Goal: Obtain resource: Obtain resource

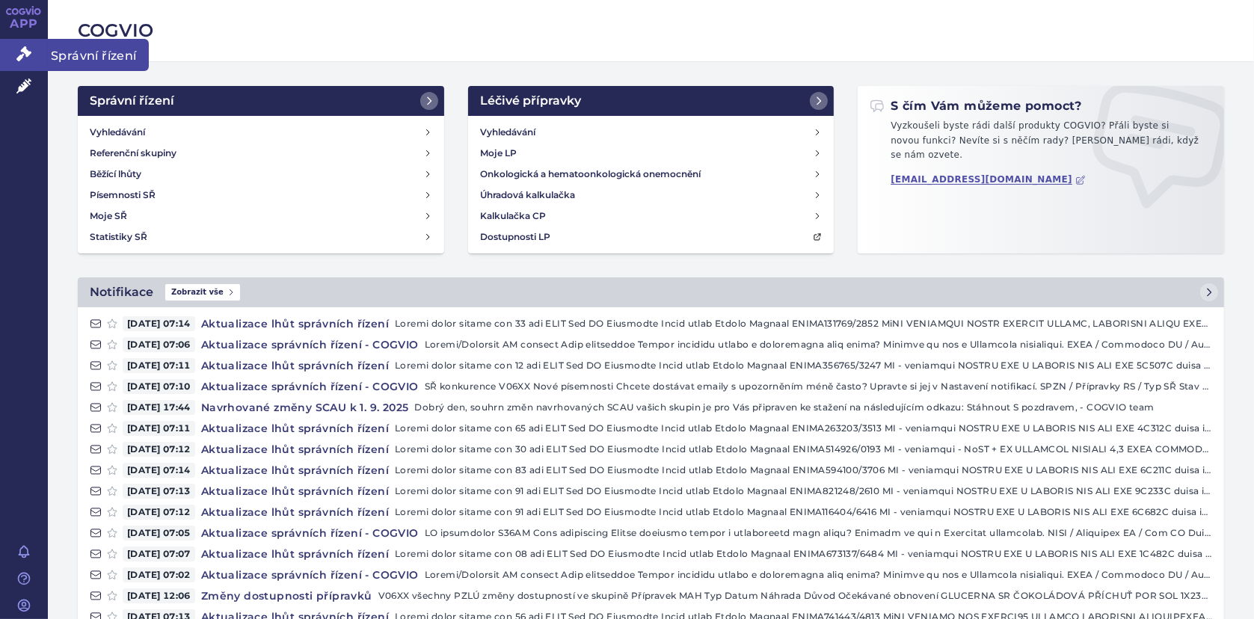
click at [16, 43] on link "Správní řízení" at bounding box center [24, 54] width 48 height 31
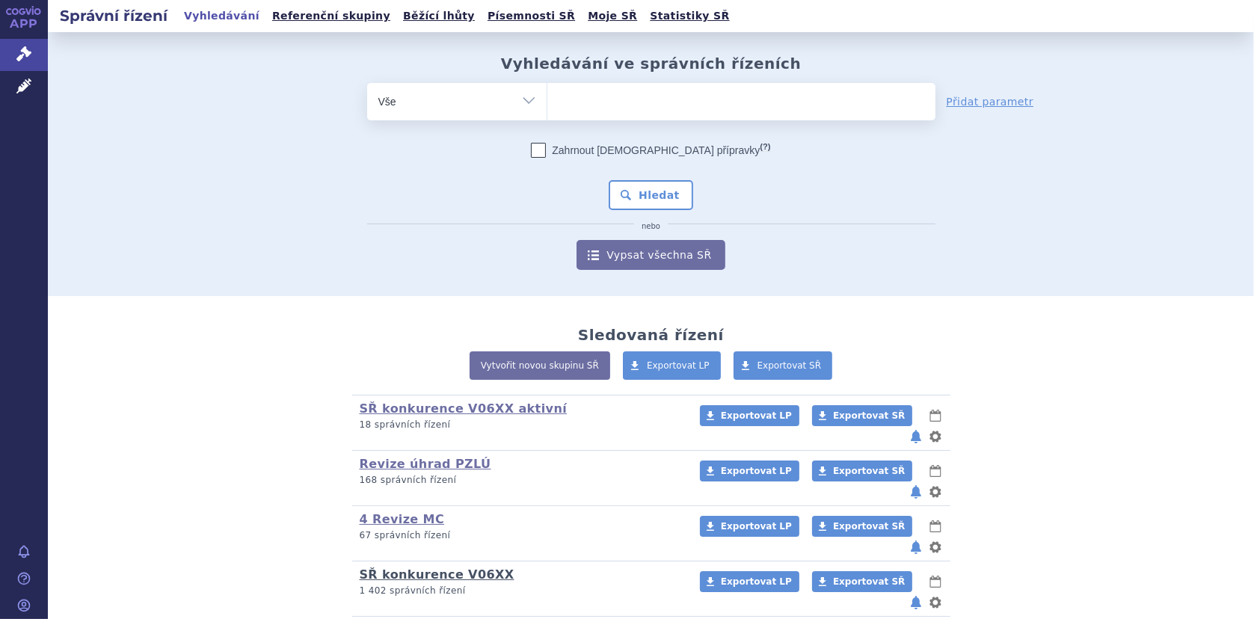
click at [423, 568] on link "SŘ konkurence V06XX" at bounding box center [437, 575] width 155 height 14
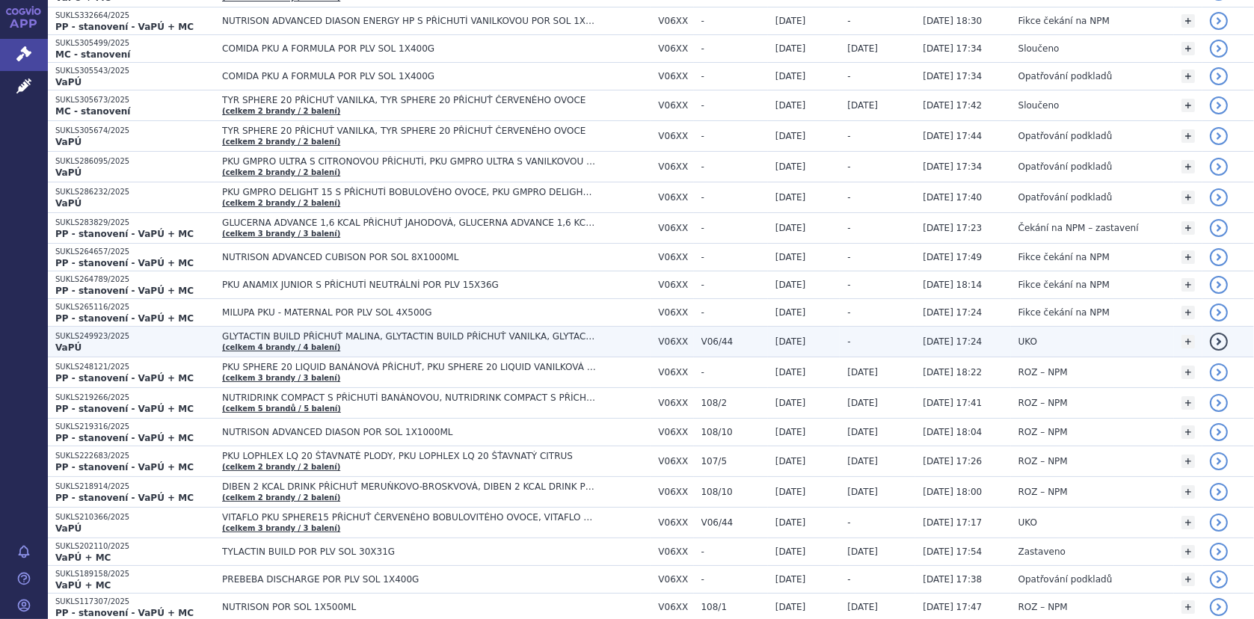
scroll to position [224, 0]
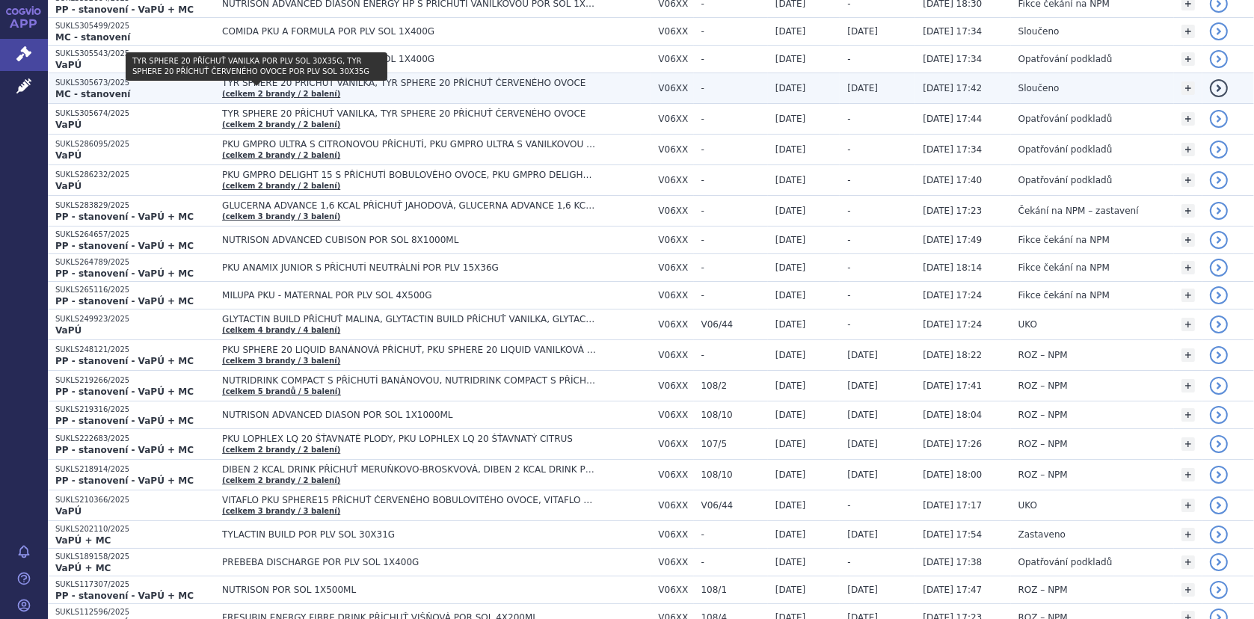
click at [266, 90] on link "(celkem 2 brandy / 2 balení)" at bounding box center [281, 94] width 118 height 8
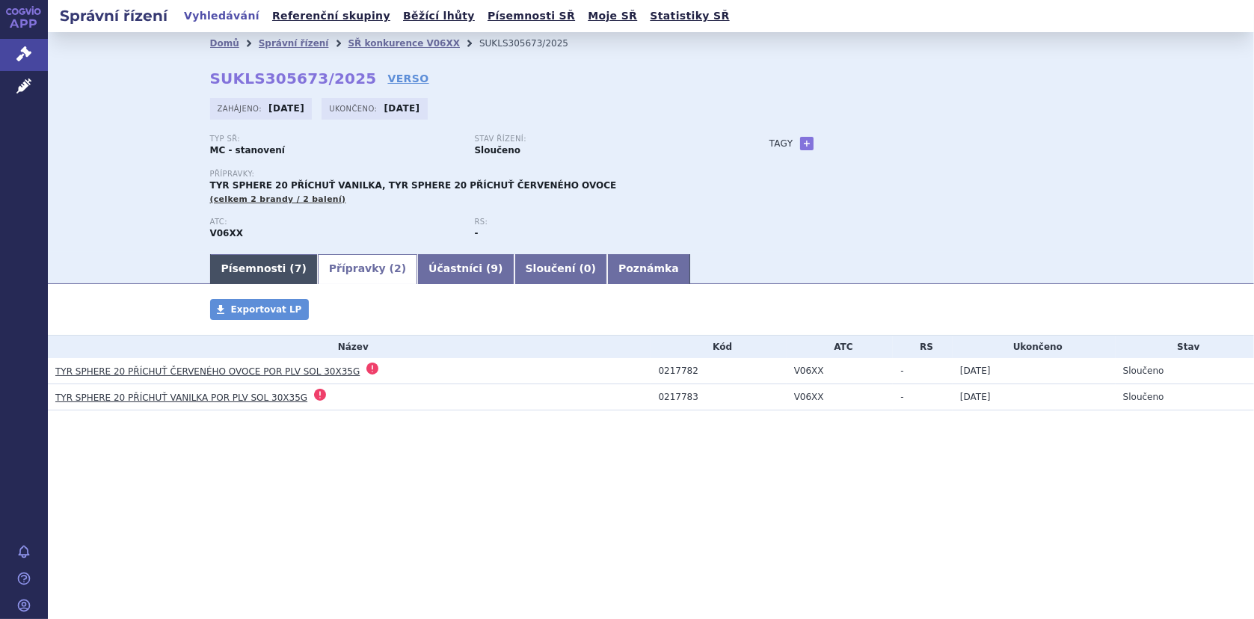
click at [235, 265] on link "Písemnosti ( 7 )" at bounding box center [264, 269] width 108 height 30
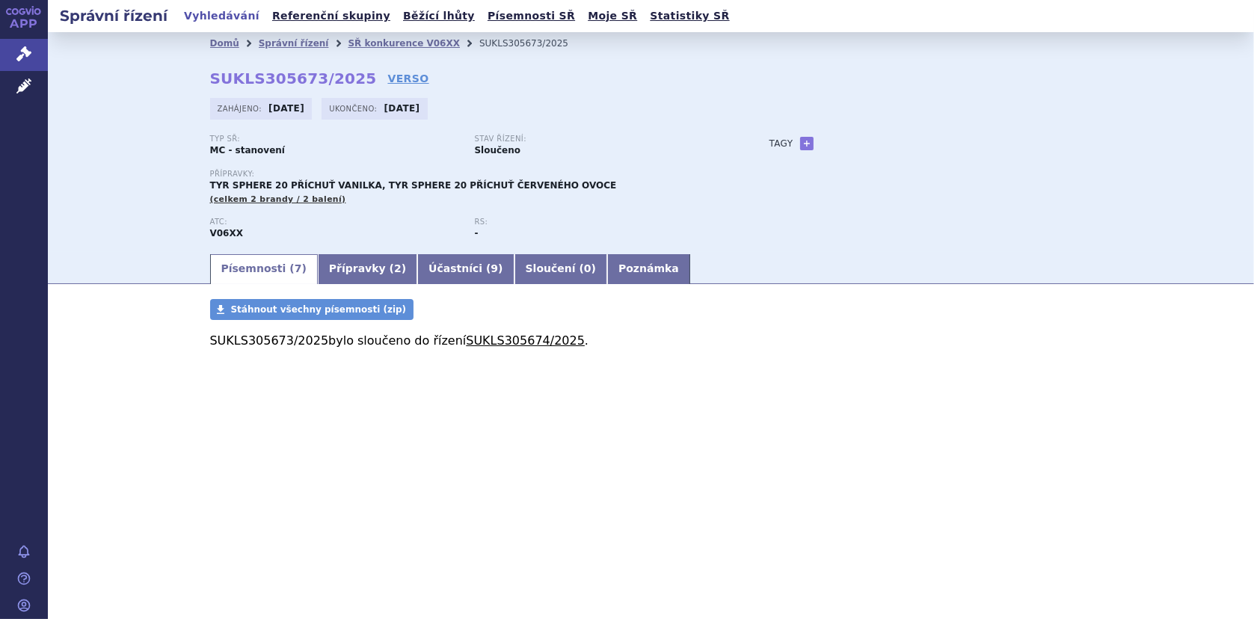
click at [466, 338] on link "SUKLS305674/2025" at bounding box center [525, 341] width 119 height 14
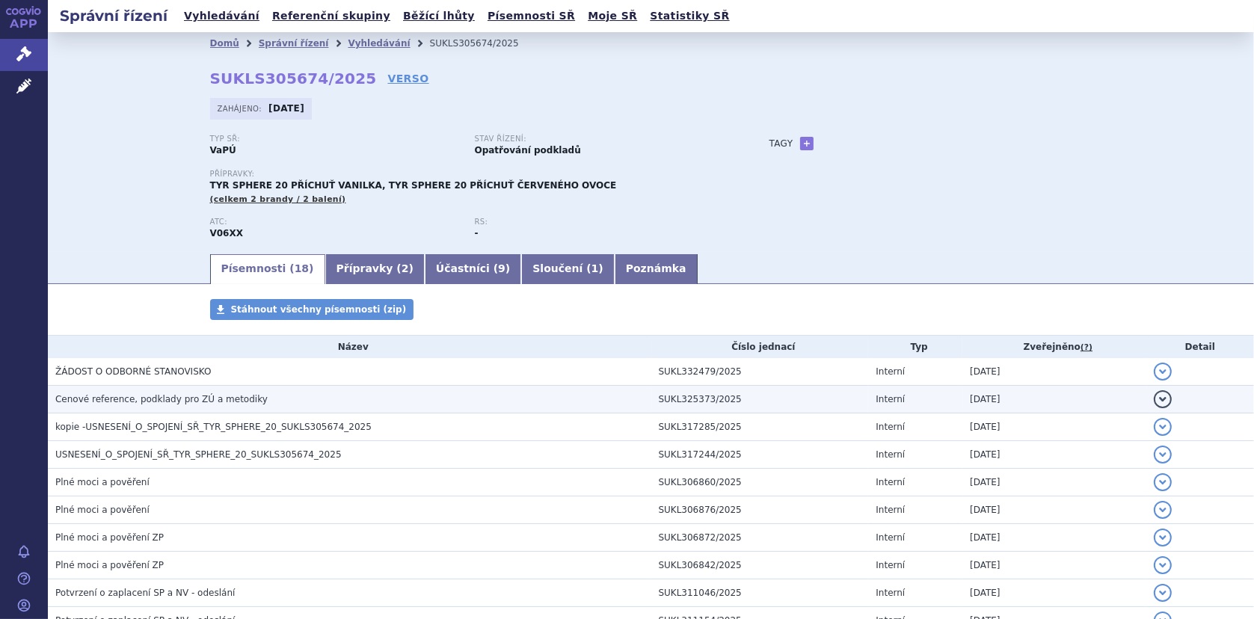
click at [105, 399] on span "Cenové reference, podklady pro ZÚ a metodiky" at bounding box center [161, 399] width 212 height 10
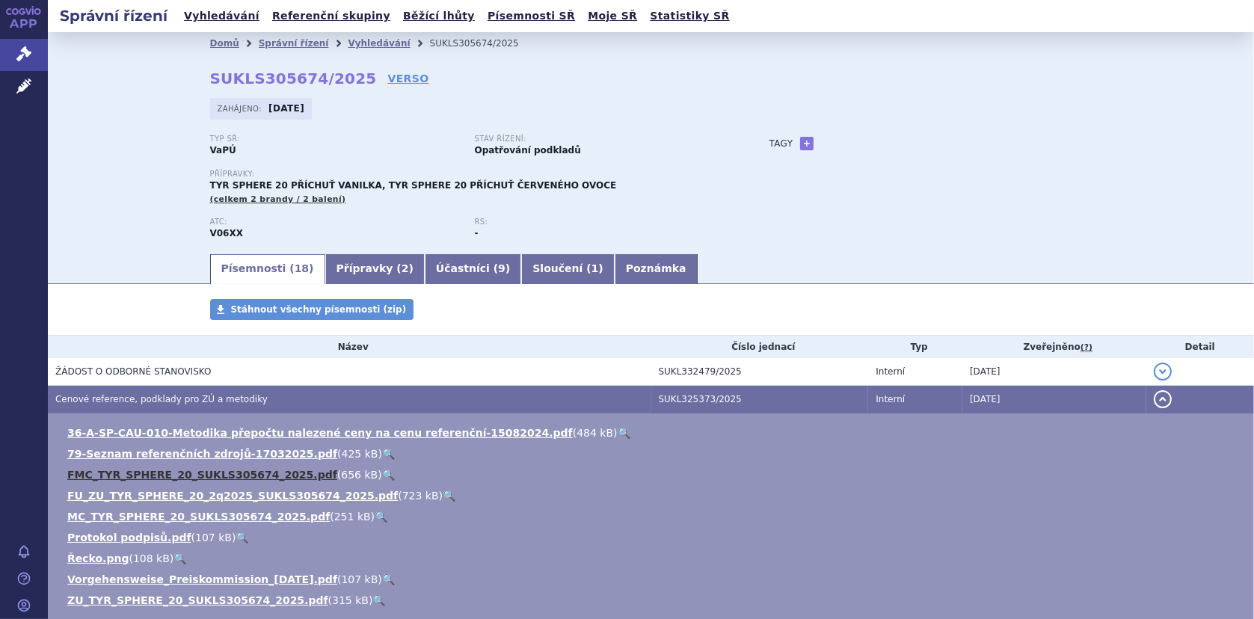
click at [151, 470] on link "FMC_TYR_SPHERE_20_SUKLS305674_2025.pdf" at bounding box center [202, 475] width 270 height 12
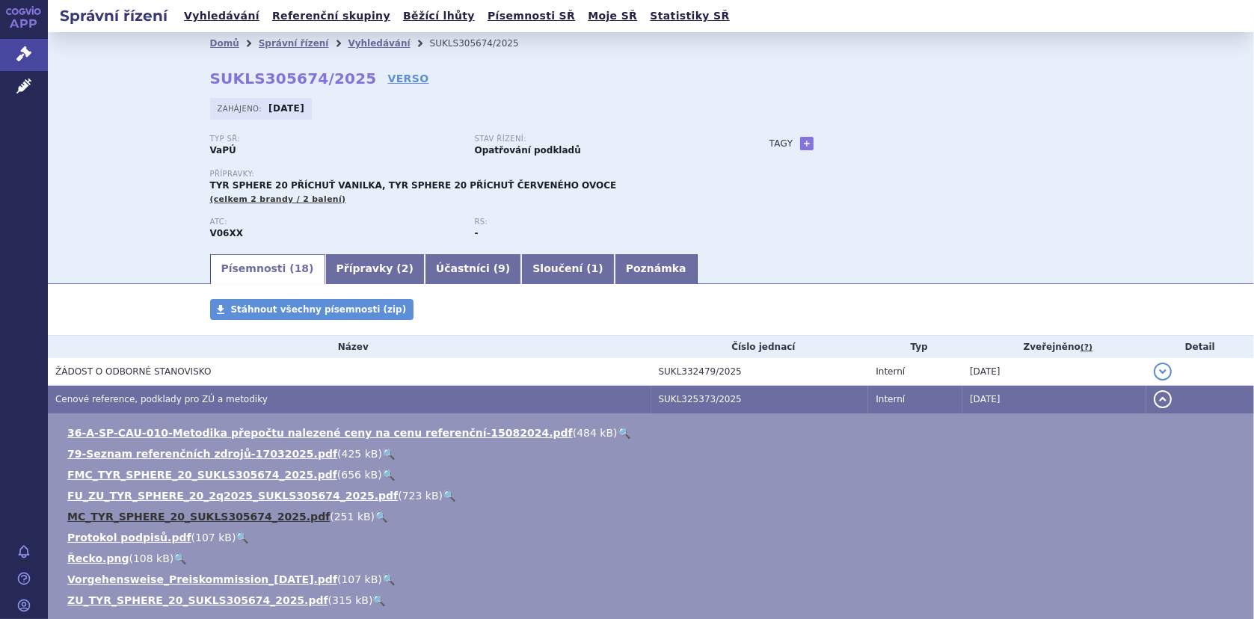
click at [173, 516] on link "MC_TYR_SPHERE_20_SUKLS305674_2025.pdf" at bounding box center [198, 517] width 262 height 12
click at [375, 514] on link "🔍" at bounding box center [381, 517] width 13 height 12
click at [175, 496] on link "FU_ZU_TYR_SPHERE_20_2q2025_SUKLS305674_2025.pdf" at bounding box center [232, 496] width 331 height 12
click at [443, 494] on link "🔍" at bounding box center [449, 496] width 13 height 12
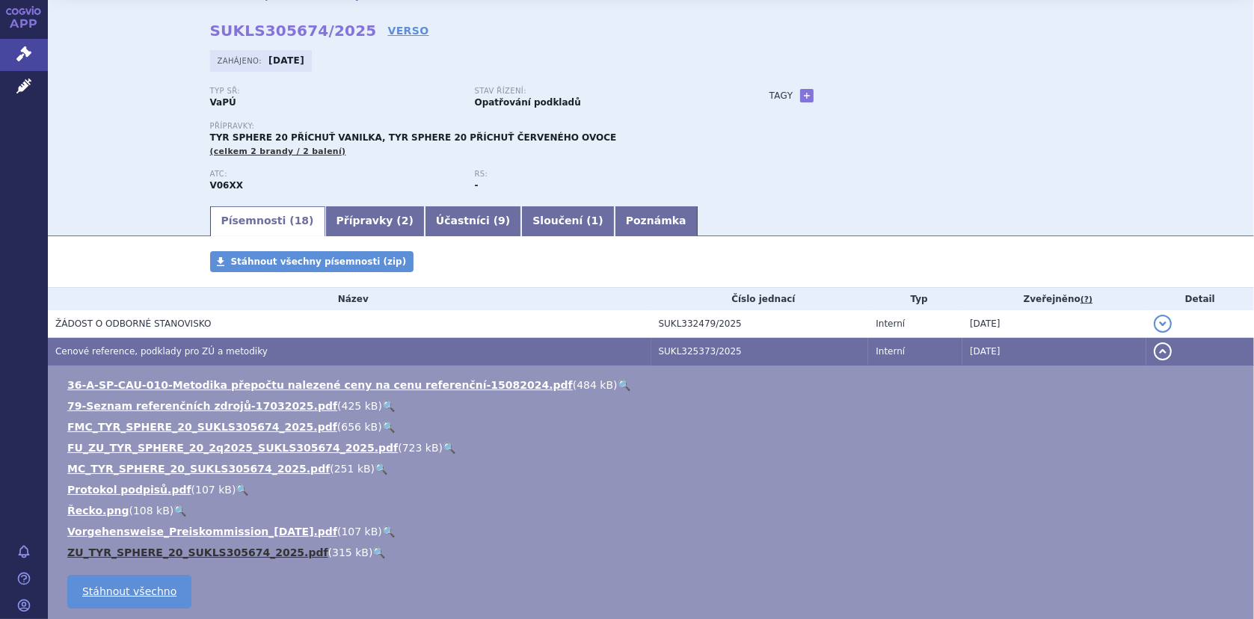
scroll to position [75, 0]
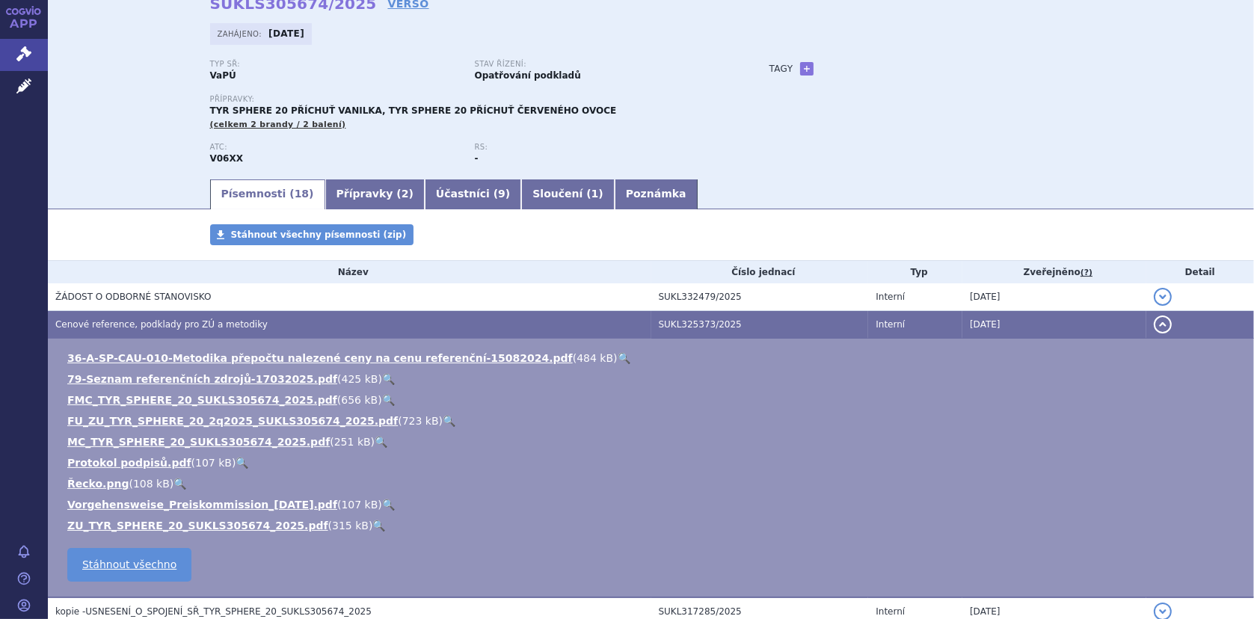
click at [372, 522] on link "🔍" at bounding box center [378, 526] width 13 height 12
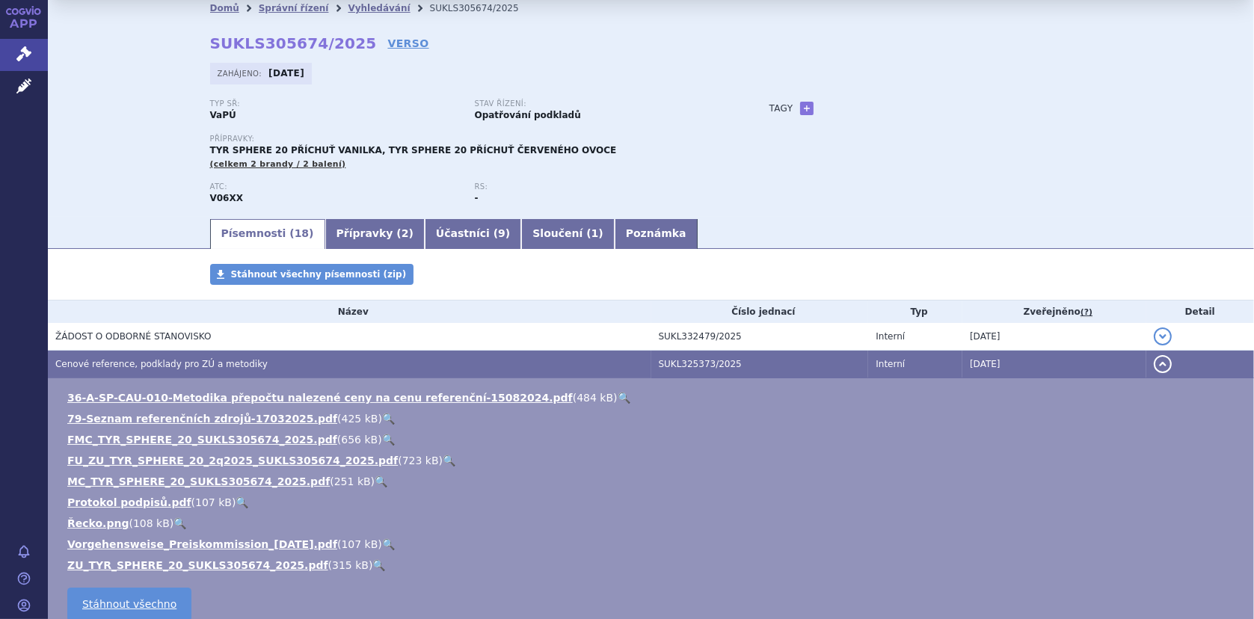
scroll to position [0, 0]
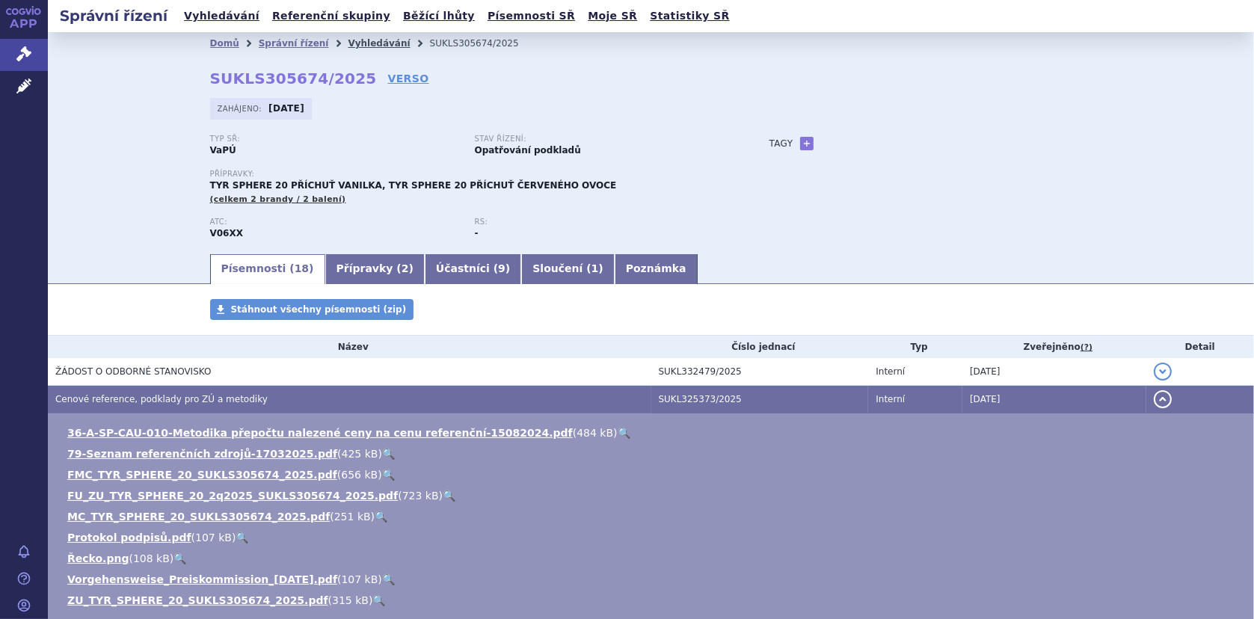
click at [353, 43] on link "Vyhledávání" at bounding box center [379, 43] width 62 height 10
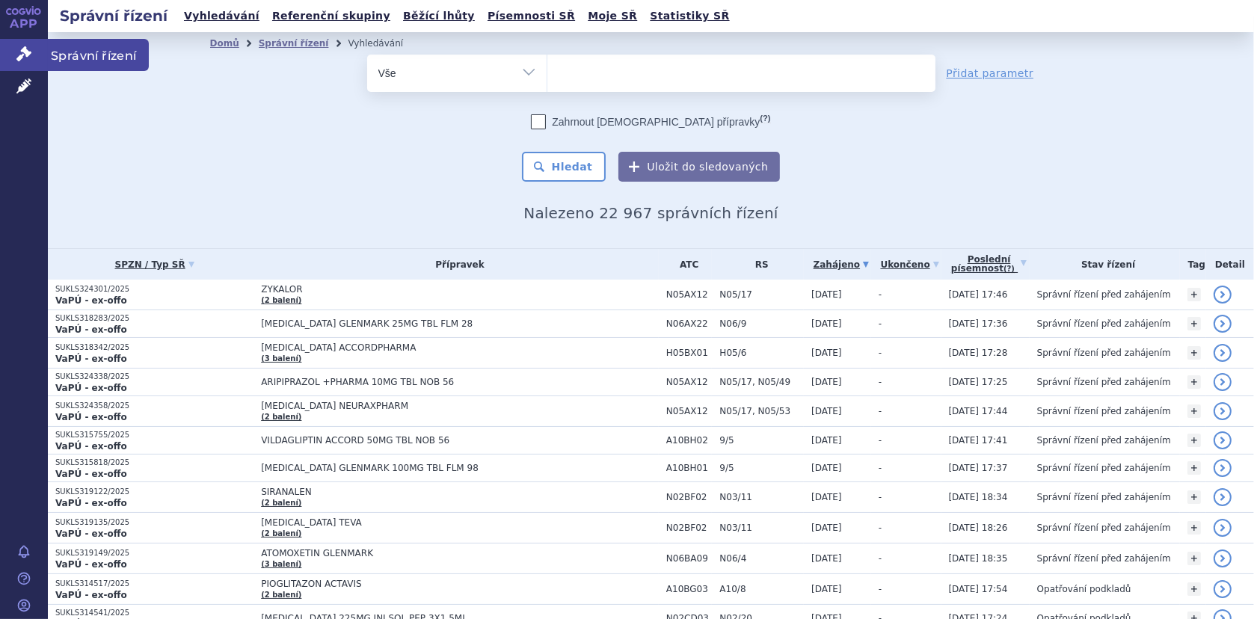
click at [34, 57] on link "Správní řízení" at bounding box center [24, 54] width 48 height 31
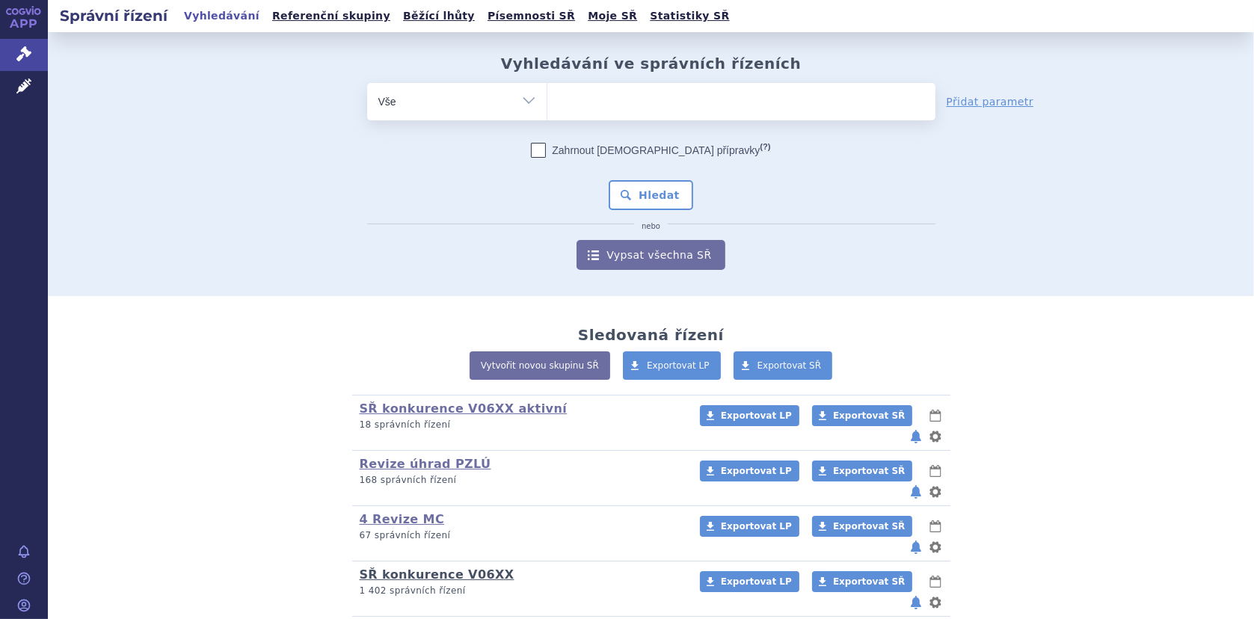
click at [423, 568] on link "SŘ konkurence V06XX" at bounding box center [437, 575] width 155 height 14
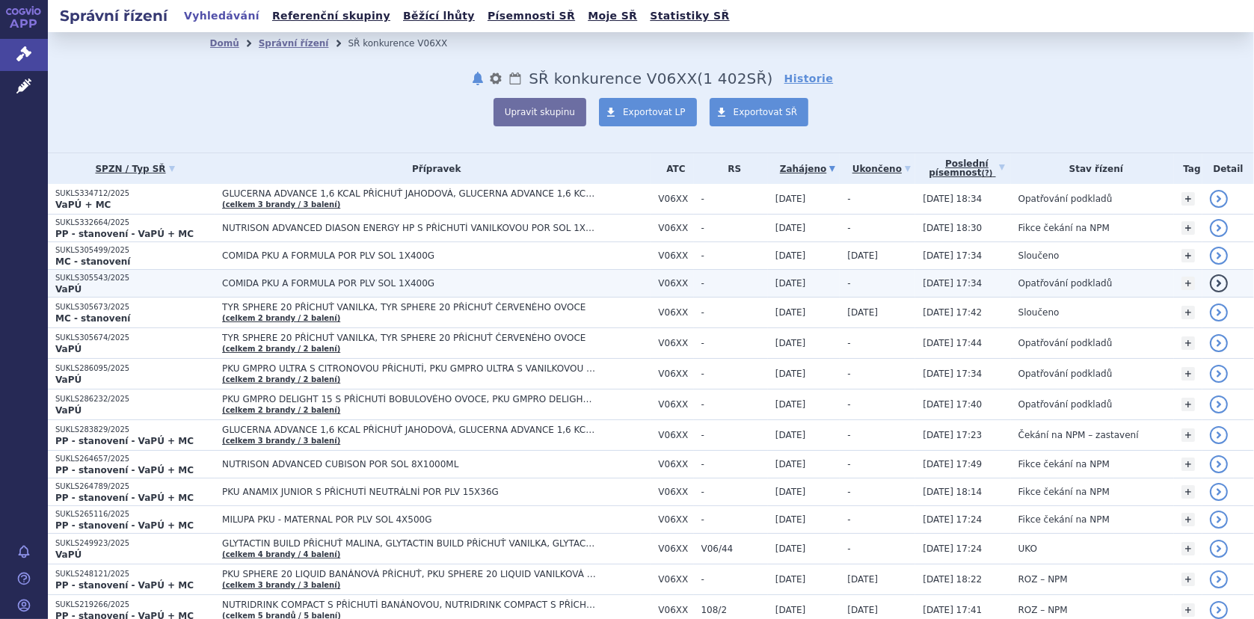
click at [91, 283] on p "VaPÚ" at bounding box center [134, 289] width 159 height 12
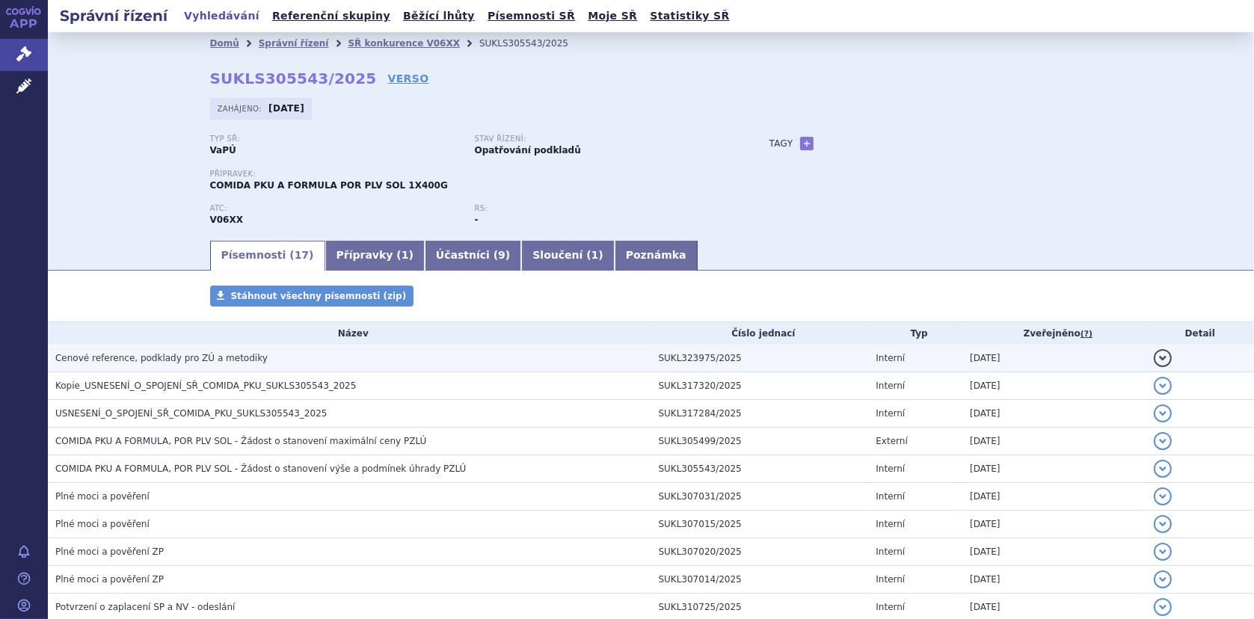
click at [140, 356] on span "Cenové reference, podklady pro ZÚ a metodiky" at bounding box center [161, 358] width 212 height 10
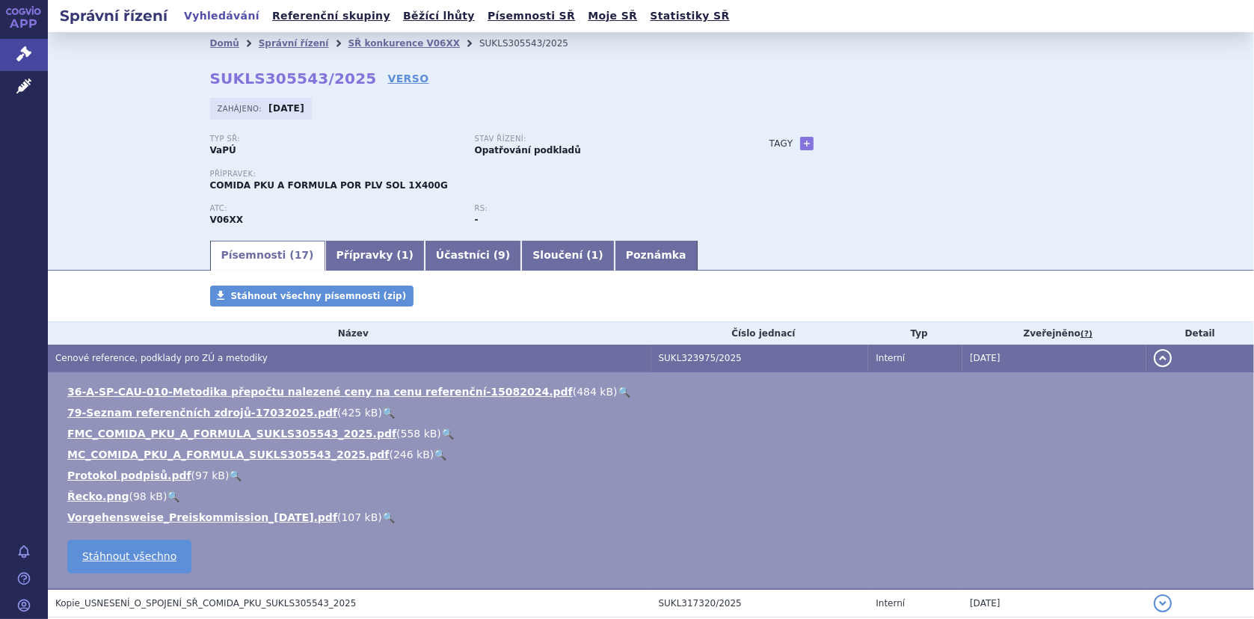
click at [434, 452] on link "🔍" at bounding box center [440, 455] width 13 height 12
